Goal: Check status: Check status

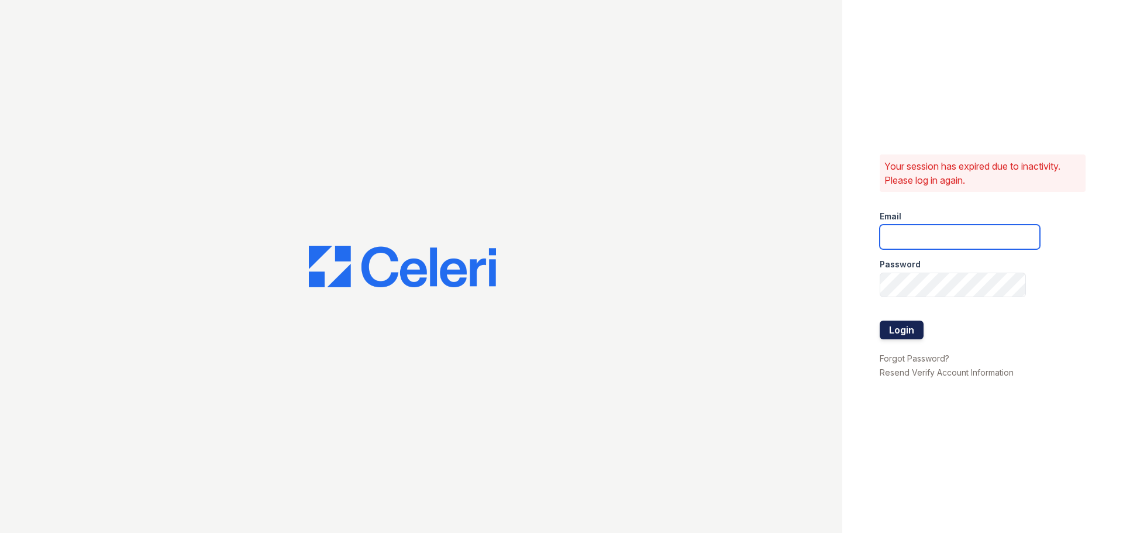
type input "pennstation3@cafmanagement.com"
click at [909, 331] on button "Login" at bounding box center [901, 329] width 44 height 19
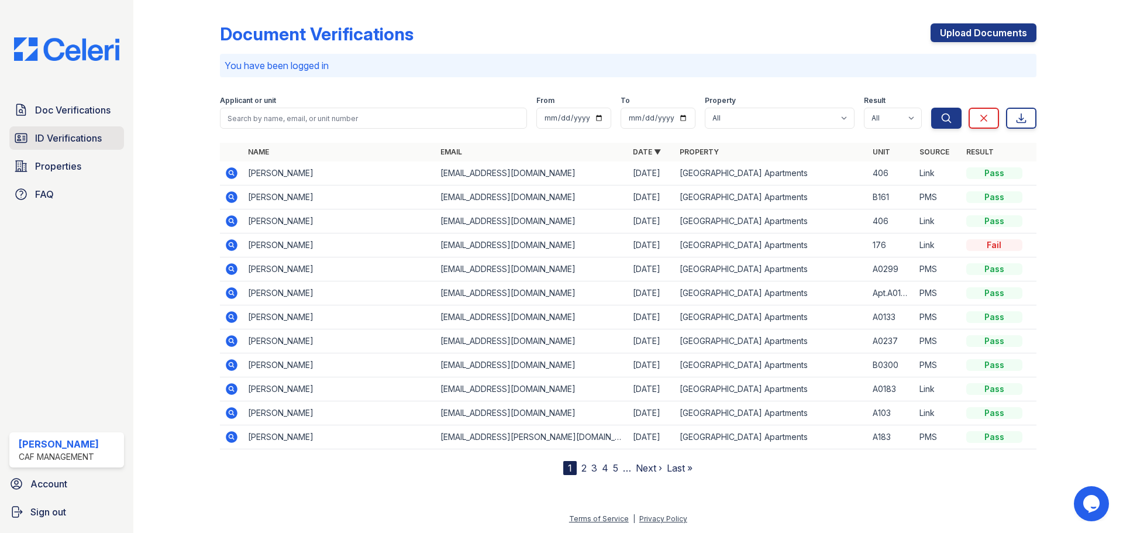
click at [65, 133] on span "ID Verifications" at bounding box center [68, 138] width 67 height 14
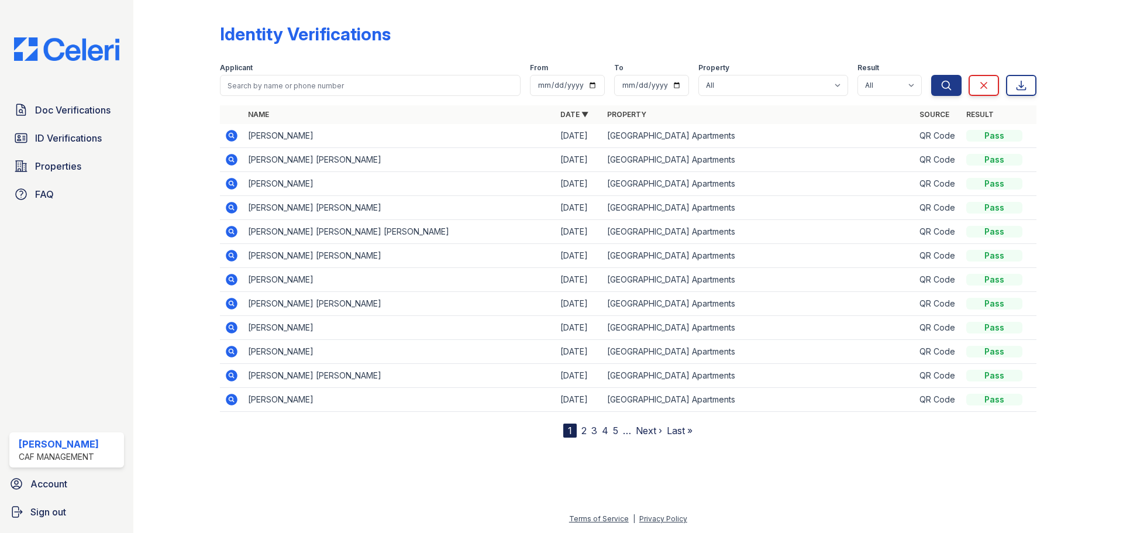
click at [230, 134] on icon at bounding box center [230, 134] width 3 height 3
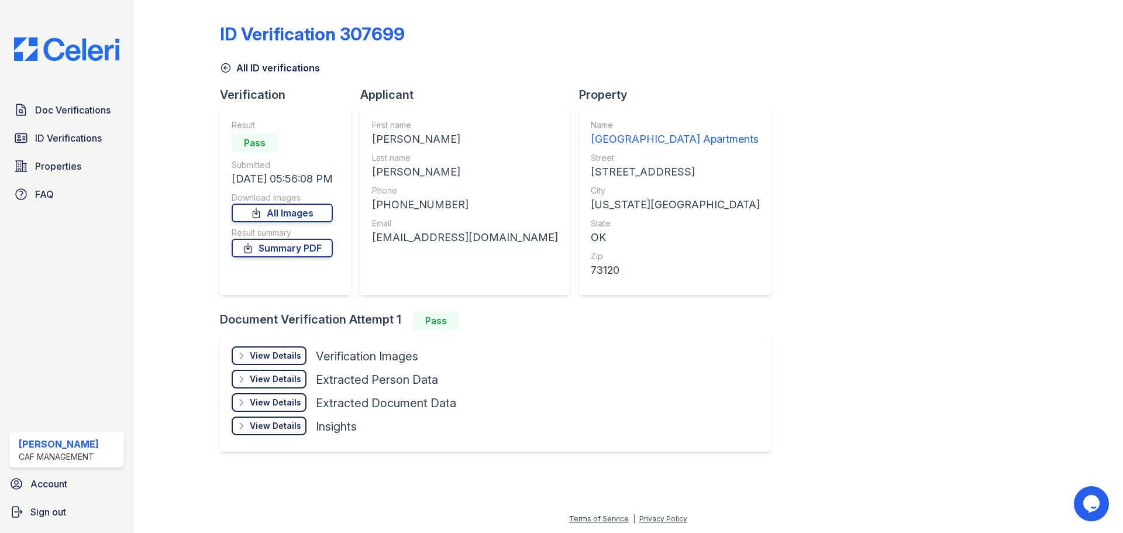
click at [270, 348] on div "View Details Details" at bounding box center [269, 355] width 75 height 19
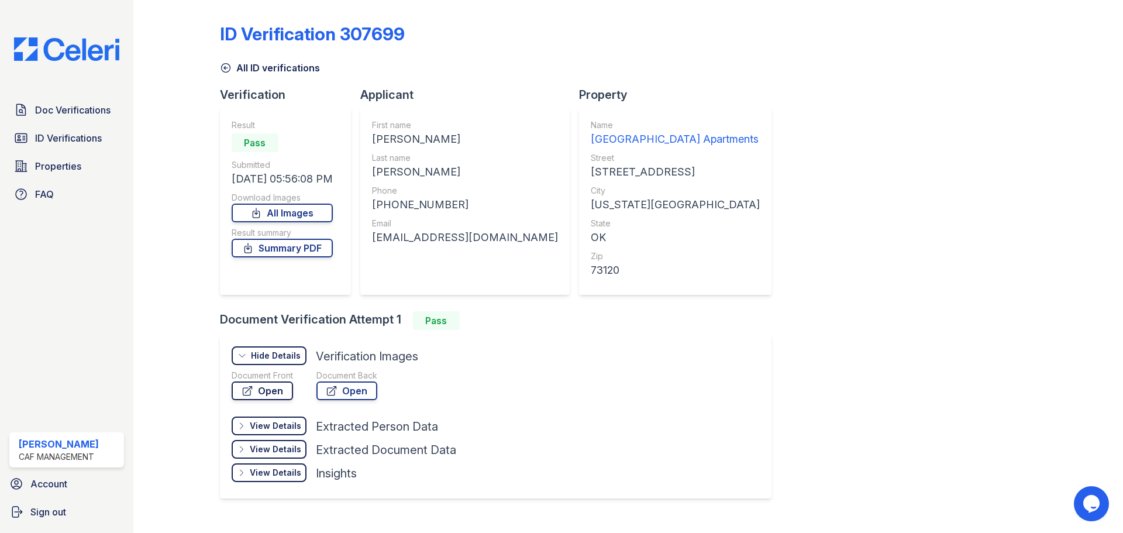
click at [259, 388] on link "Open" at bounding box center [262, 390] width 61 height 19
click at [95, 145] on span "ID Verifications" at bounding box center [68, 138] width 67 height 14
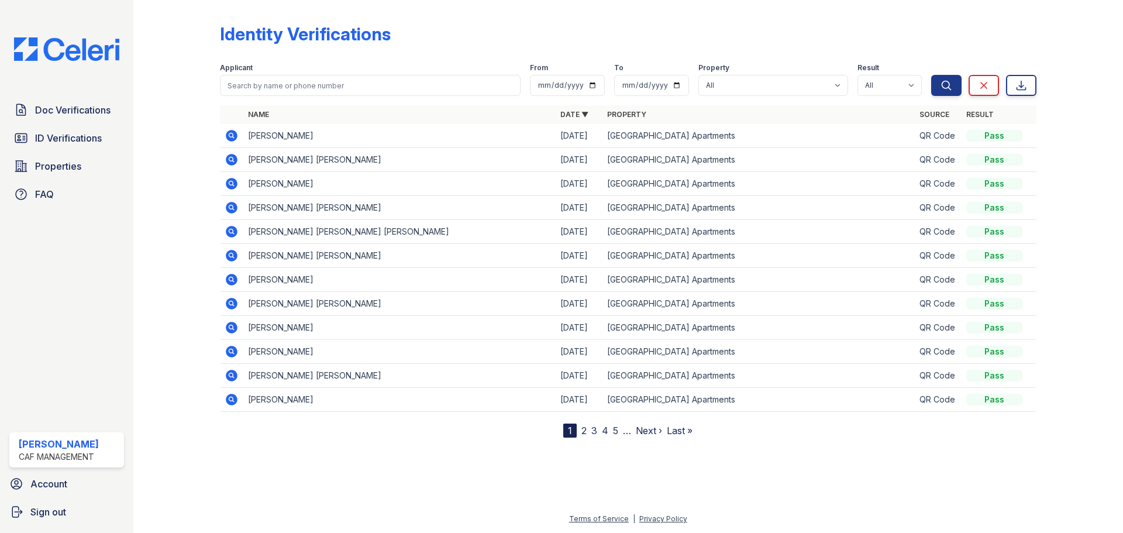
click at [229, 162] on icon at bounding box center [232, 160] width 12 height 12
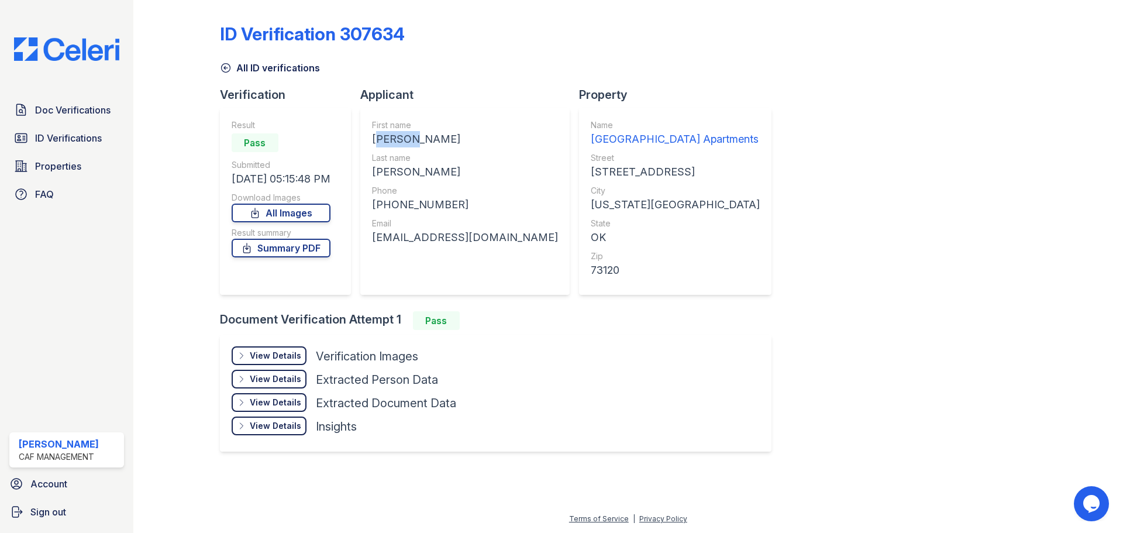
drag, startPoint x: 413, startPoint y: 137, endPoint x: 375, endPoint y: 139, distance: 38.1
click at [375, 139] on div "[PERSON_NAME]" at bounding box center [465, 139] width 186 height 16
copy div "ERNEST"
drag, startPoint x: 450, startPoint y: 175, endPoint x: 375, endPoint y: 178, distance: 75.5
click at [375, 178] on div "ANDERSON" at bounding box center [465, 172] width 186 height 16
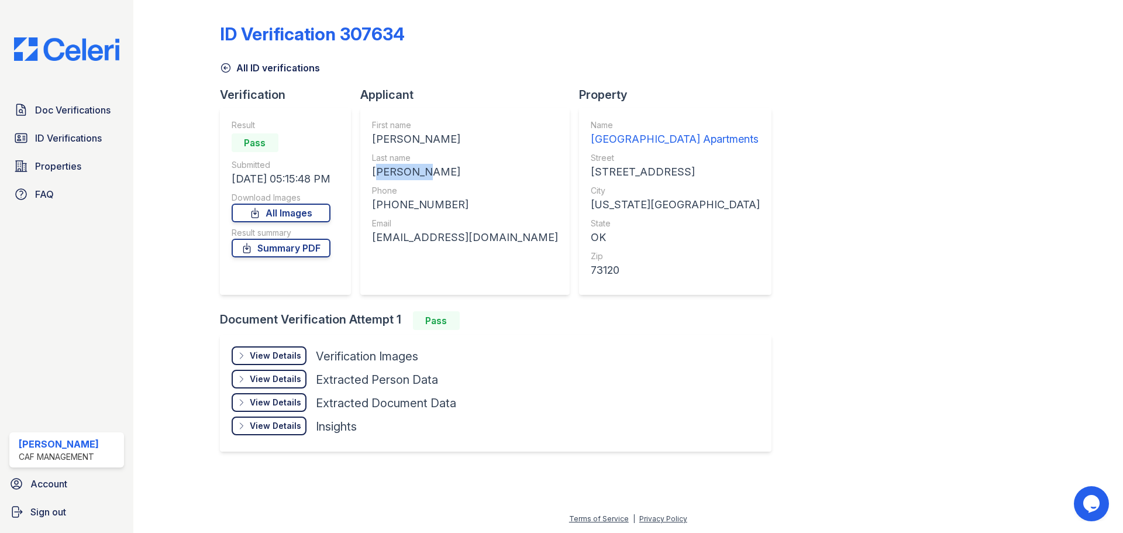
copy div "ANDERSON"
drag, startPoint x: 453, startPoint y: 202, endPoint x: 382, endPoint y: 210, distance: 70.6
click at [382, 210] on div "+16562168849" at bounding box center [465, 204] width 186 height 16
copy div "16562168849"
drag, startPoint x: 375, startPoint y: 236, endPoint x: 508, endPoint y: 237, distance: 132.7
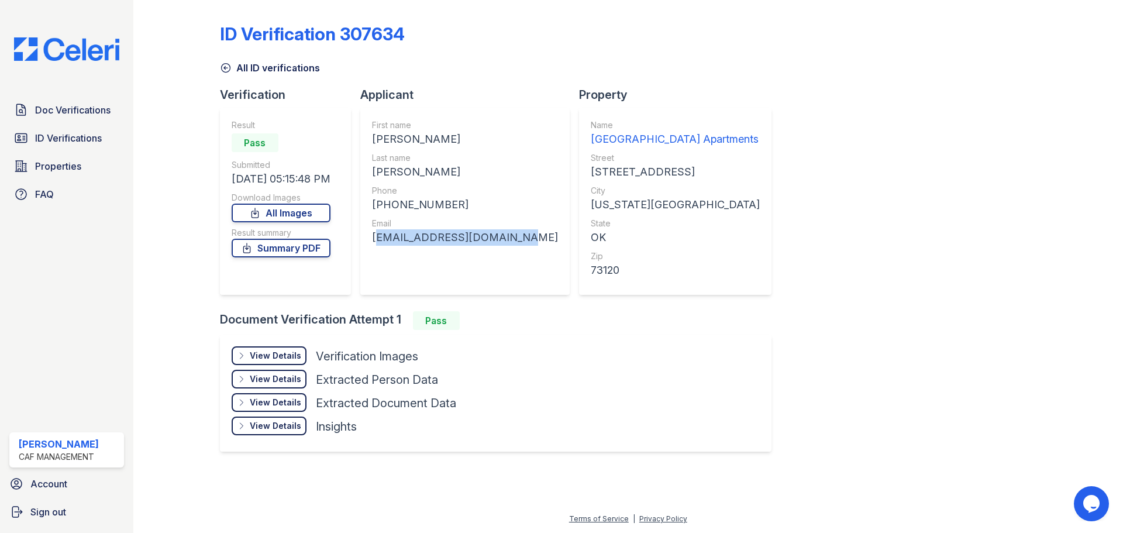
click at [523, 241] on div "Applicant First name ERNEST LEMUEL JR Last name ANDERSON Phone +16562168849 Ema…" at bounding box center [469, 199] width 219 height 225
copy div "Eanderson.jr94@gmail.com"
click at [77, 140] on span "ID Verifications" at bounding box center [68, 138] width 67 height 14
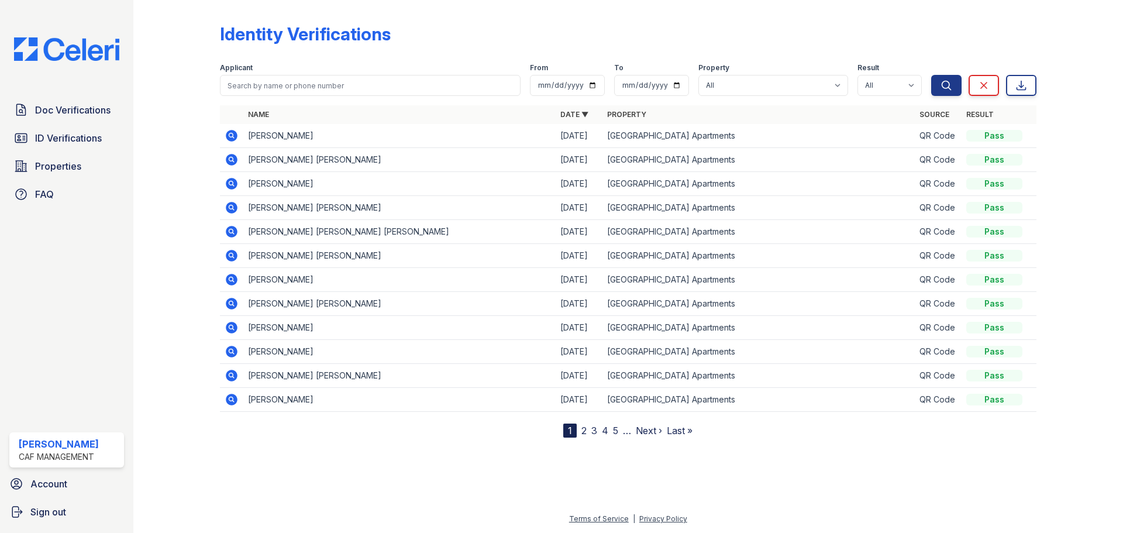
click at [229, 206] on icon at bounding box center [232, 208] width 12 height 12
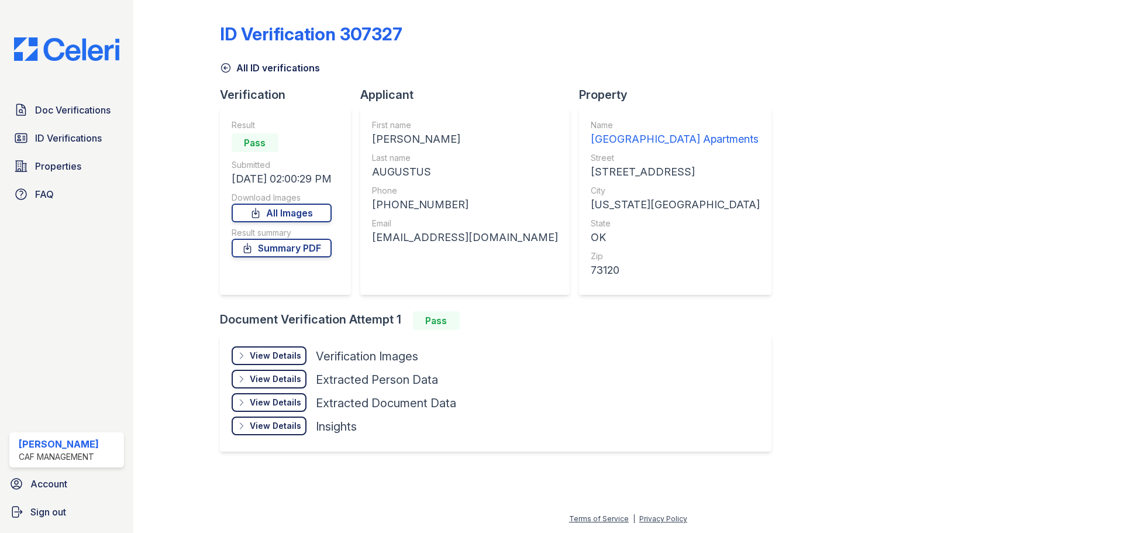
click at [271, 355] on div "View Details" at bounding box center [275, 356] width 51 height 12
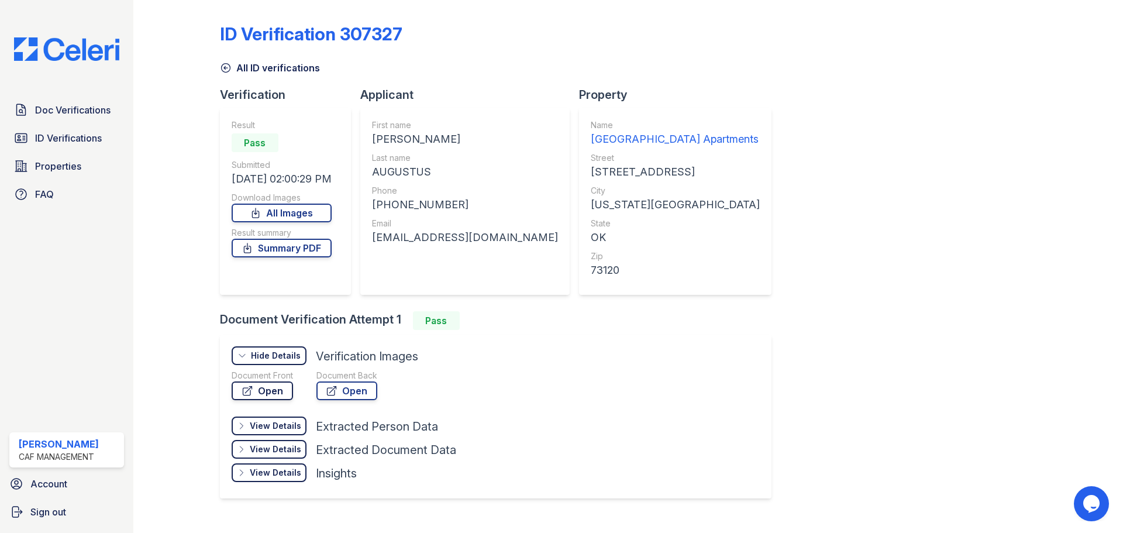
click at [268, 393] on link "Open" at bounding box center [262, 390] width 61 height 19
click at [37, 134] on span "ID Verifications" at bounding box center [68, 138] width 67 height 14
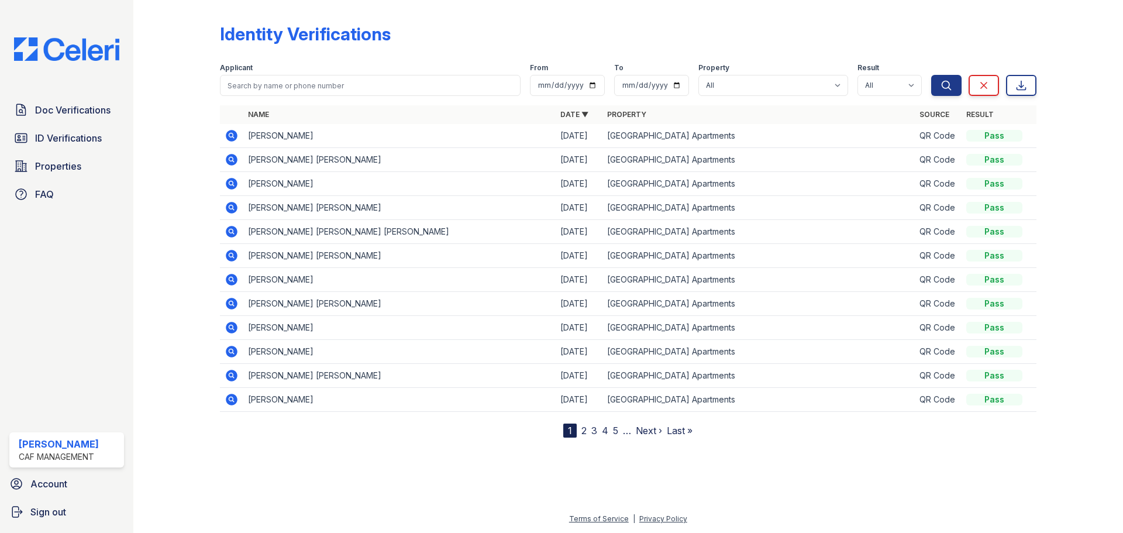
click at [230, 232] on icon at bounding box center [230, 230] width 3 height 3
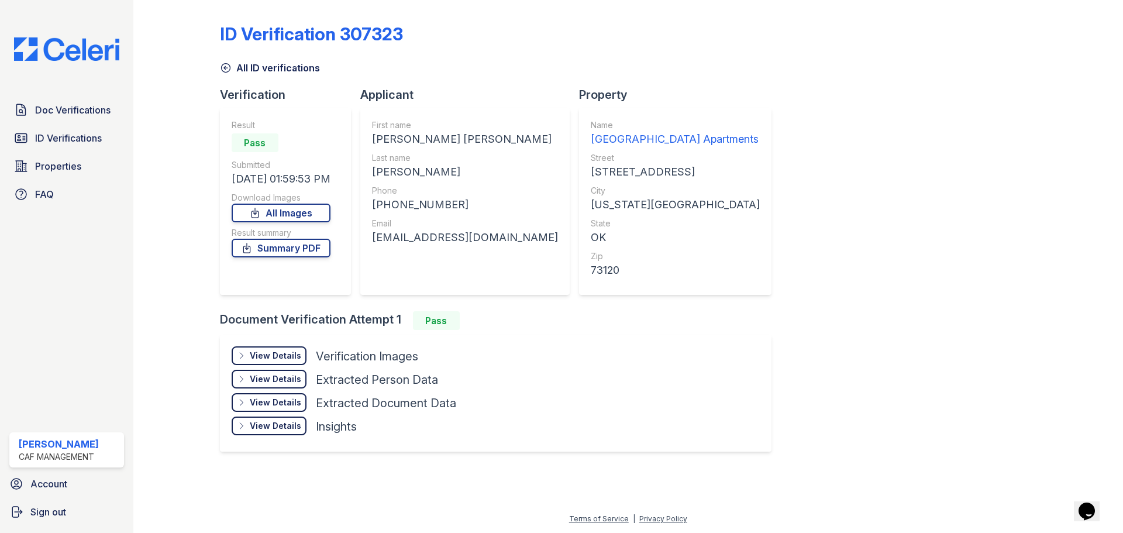
click at [269, 361] on div "View Details" at bounding box center [275, 356] width 51 height 12
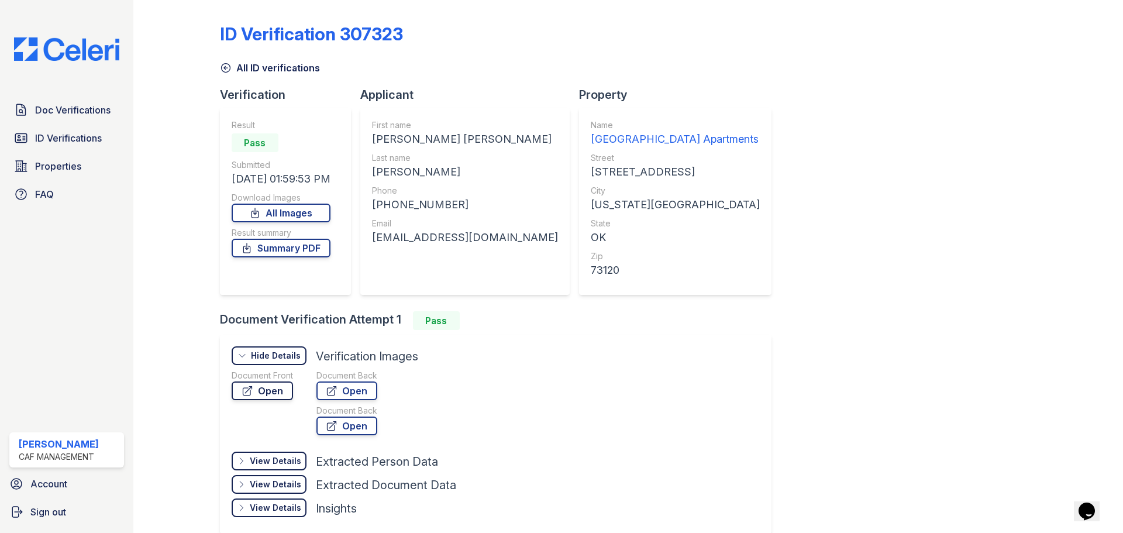
click at [270, 395] on link "Open" at bounding box center [262, 390] width 61 height 19
click at [64, 140] on span "ID Verifications" at bounding box center [68, 138] width 67 height 14
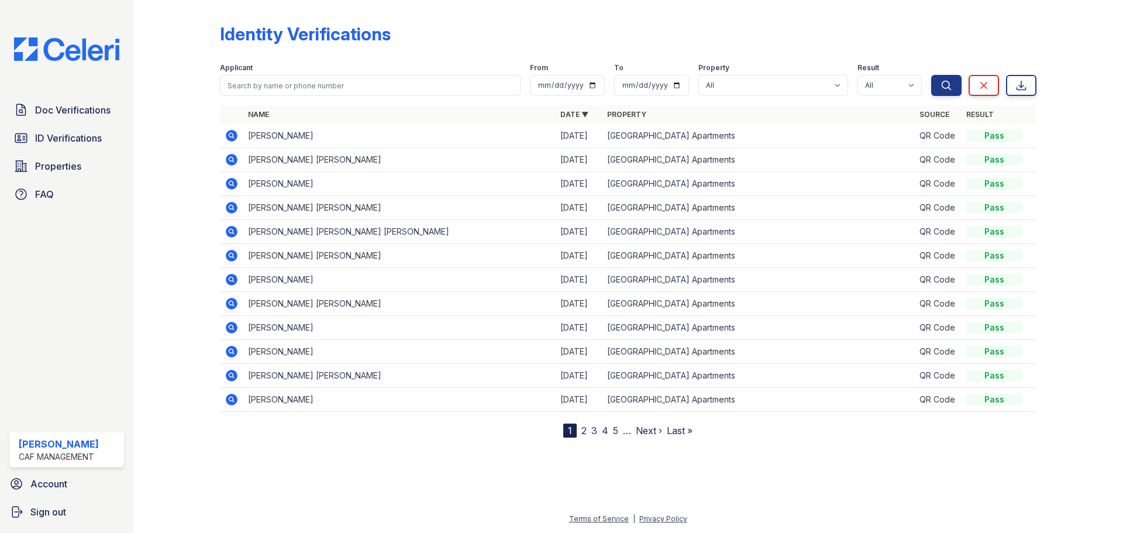
click at [231, 187] on icon at bounding box center [232, 184] width 12 height 12
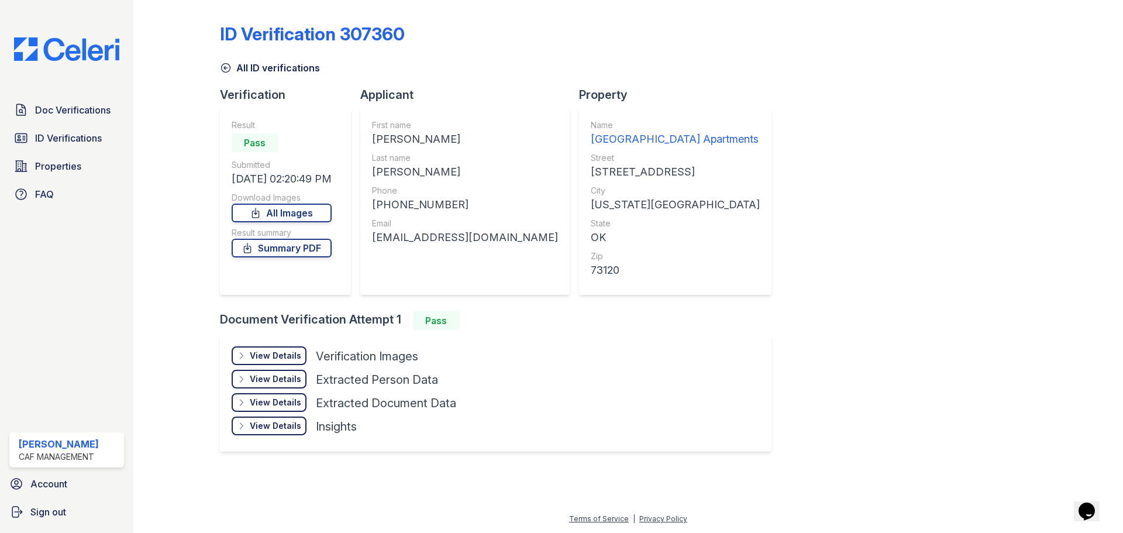
click at [263, 357] on div "View Details" at bounding box center [275, 356] width 51 height 12
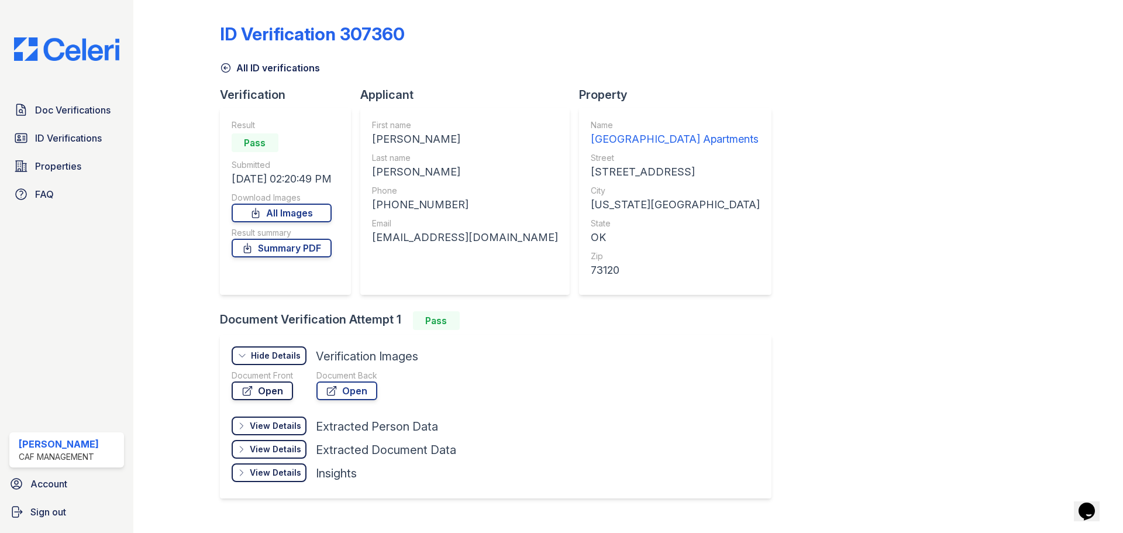
click at [287, 393] on link "Open" at bounding box center [262, 390] width 61 height 19
